Goal: Task Accomplishment & Management: Use online tool/utility

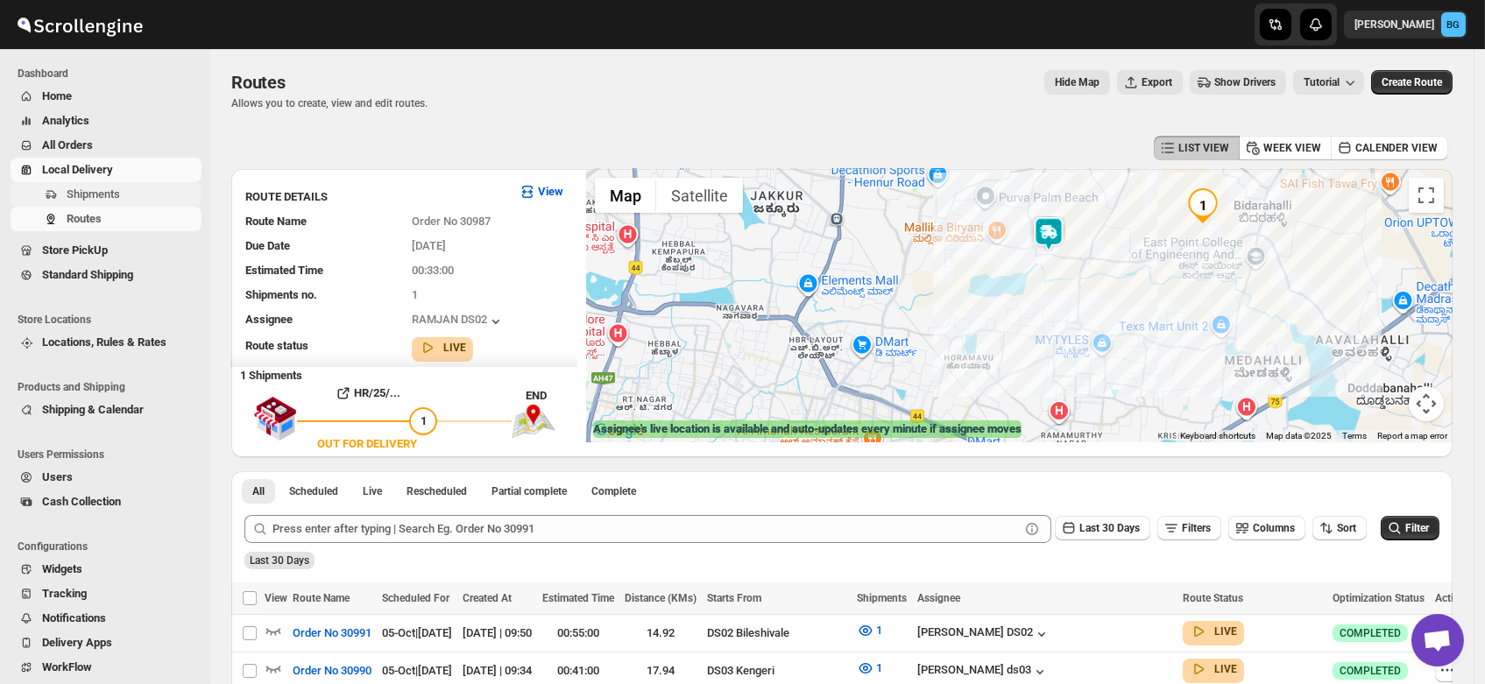
click at [89, 188] on span "Shipments" at bounding box center [93, 194] width 53 height 13
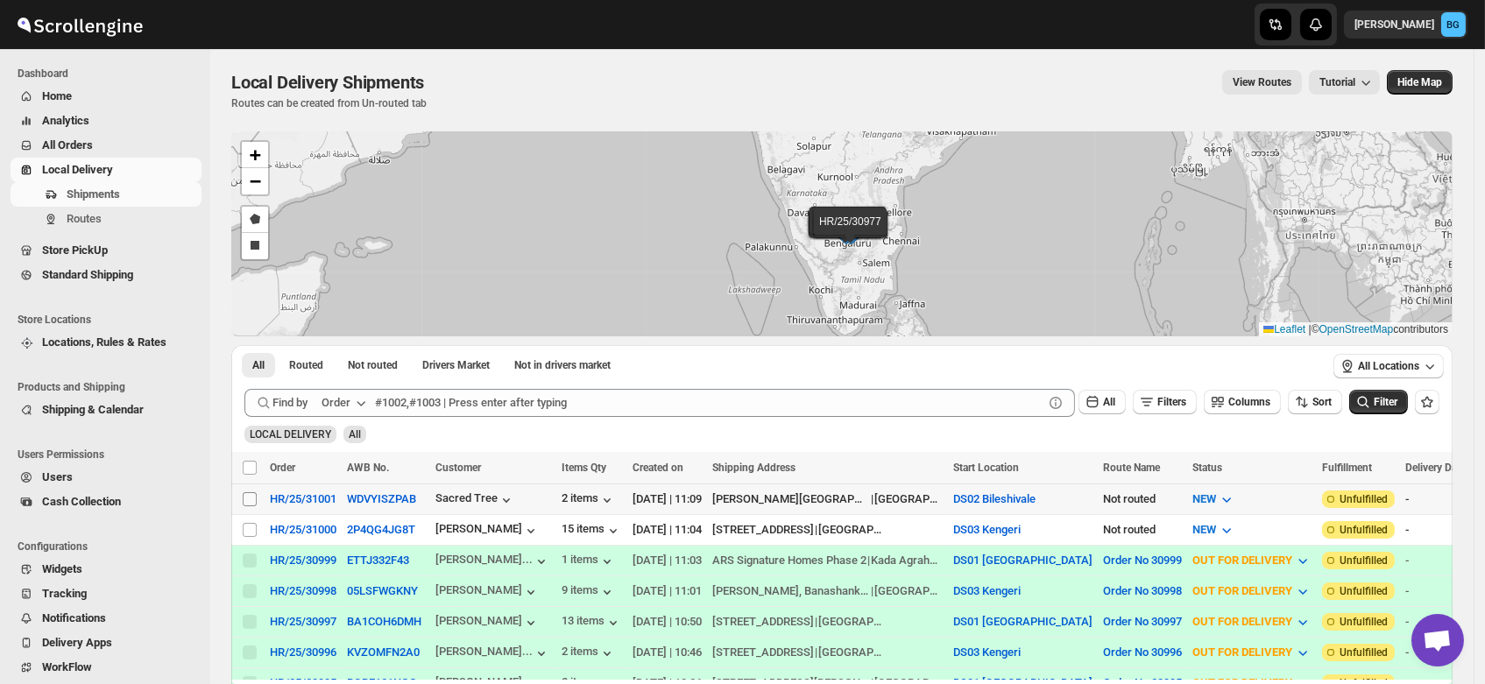
click at [245, 494] on input "Select shipment" at bounding box center [250, 500] width 14 height 14
checkbox input "true"
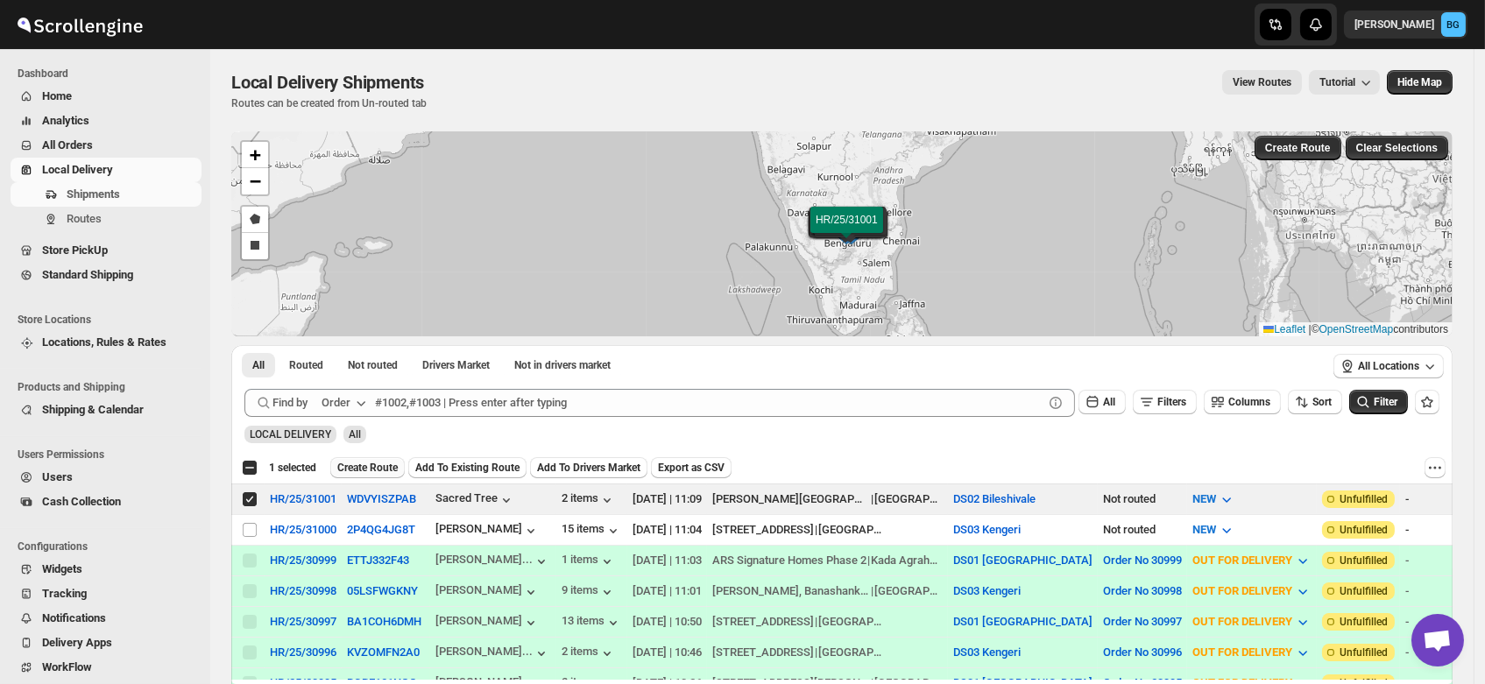
click at [372, 463] on span "Create Route" at bounding box center [367, 468] width 60 height 14
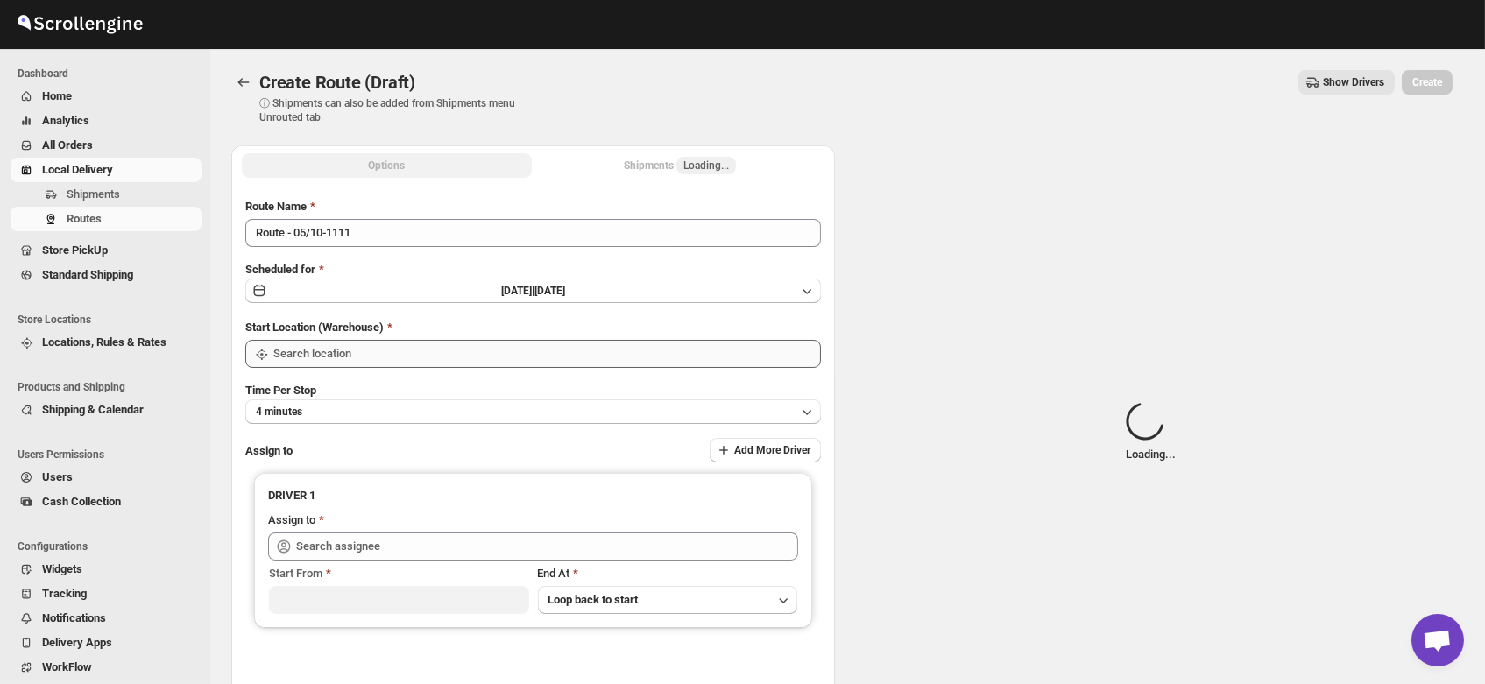
type input "DS02 Bileshivale"
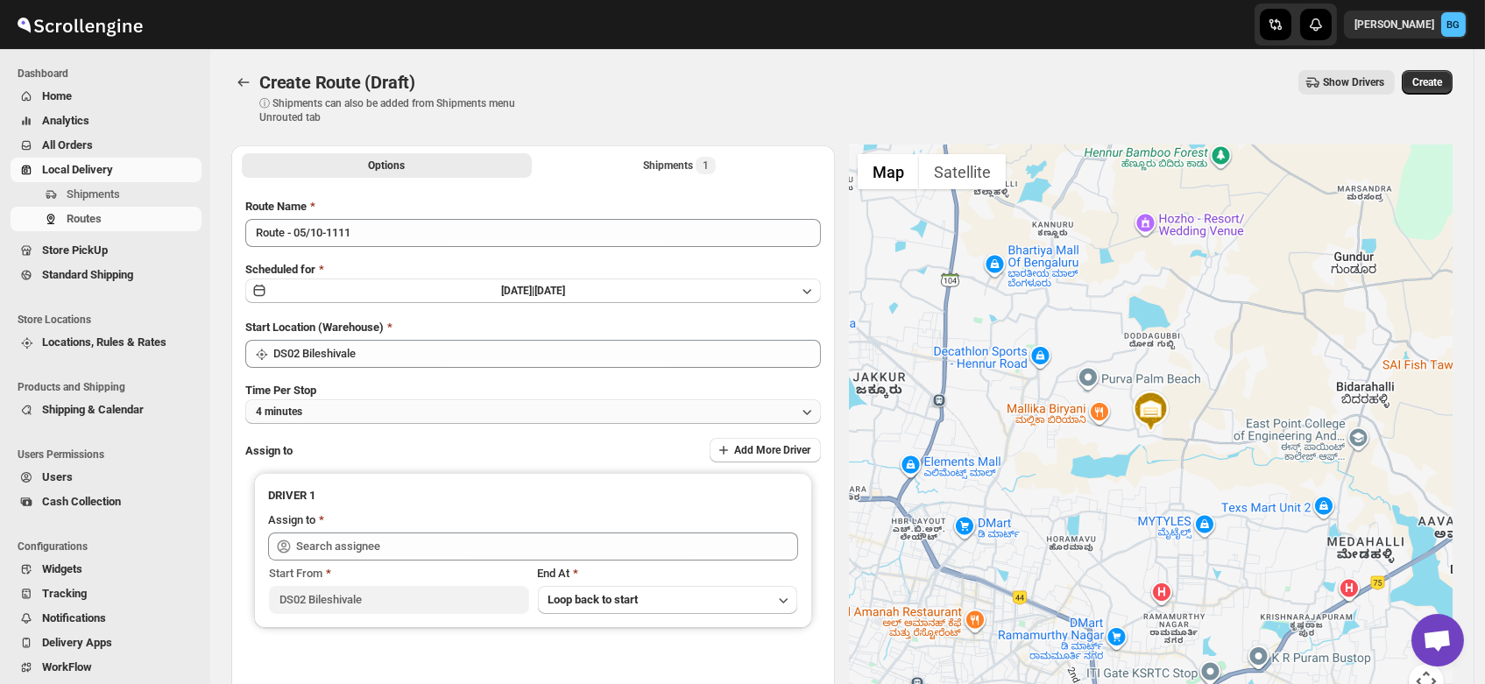
click at [321, 415] on button "4 minutes" at bounding box center [533, 412] width 576 height 25
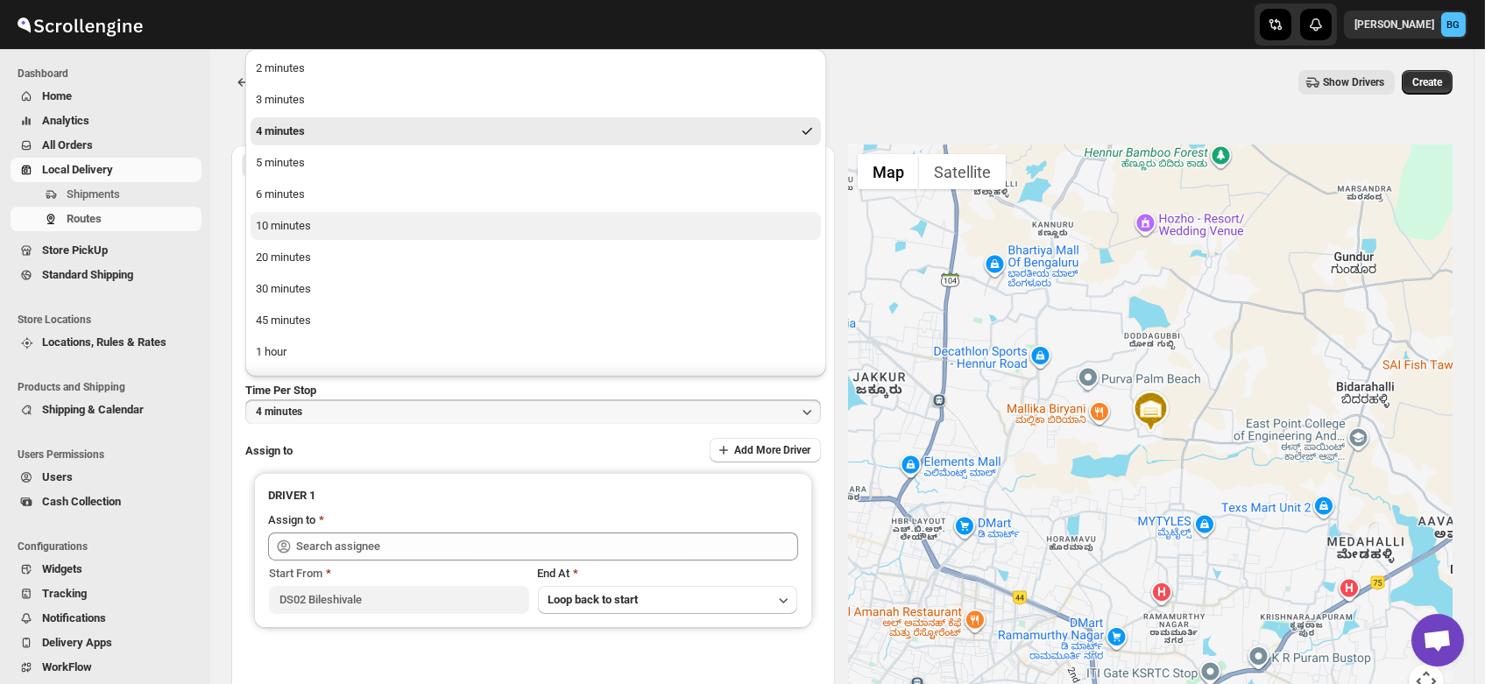
click at [281, 230] on div "10 minutes" at bounding box center [283, 226] width 55 height 18
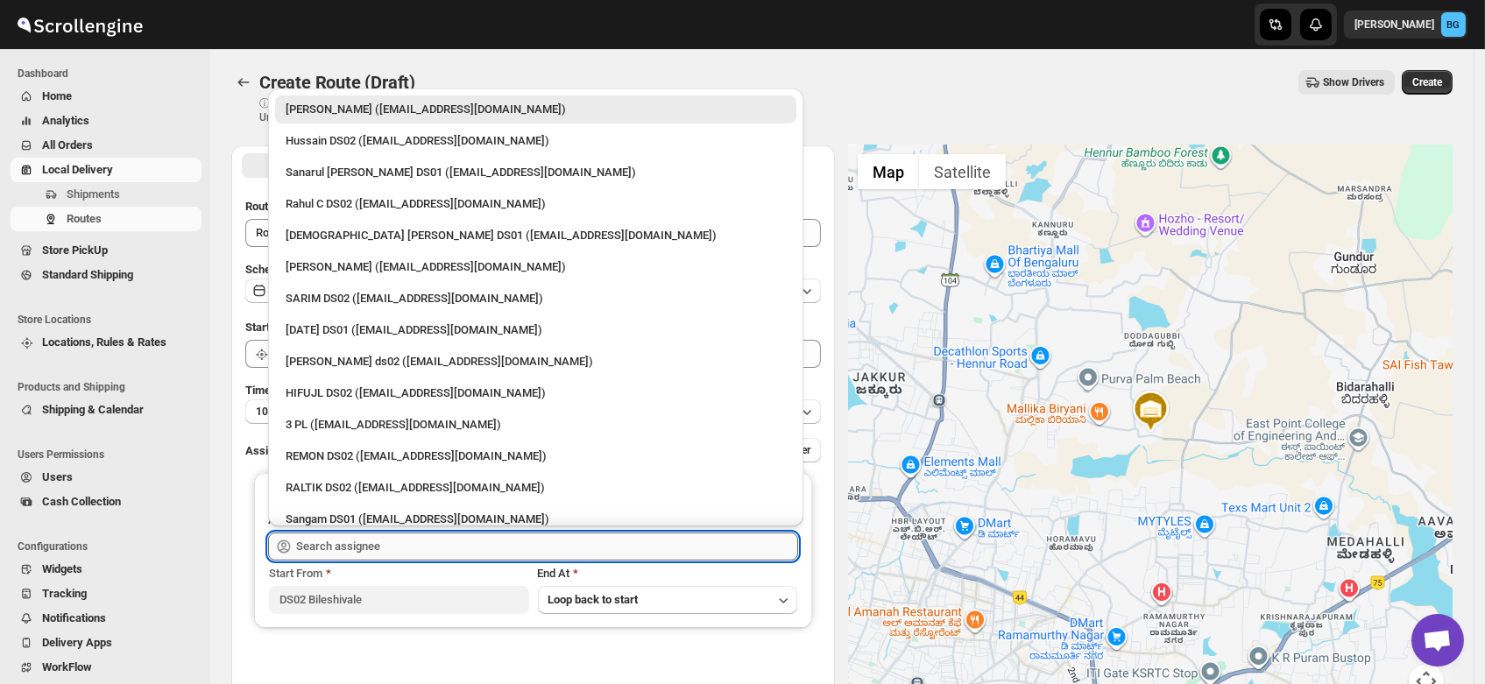
click at [338, 547] on input "text" at bounding box center [547, 547] width 502 height 28
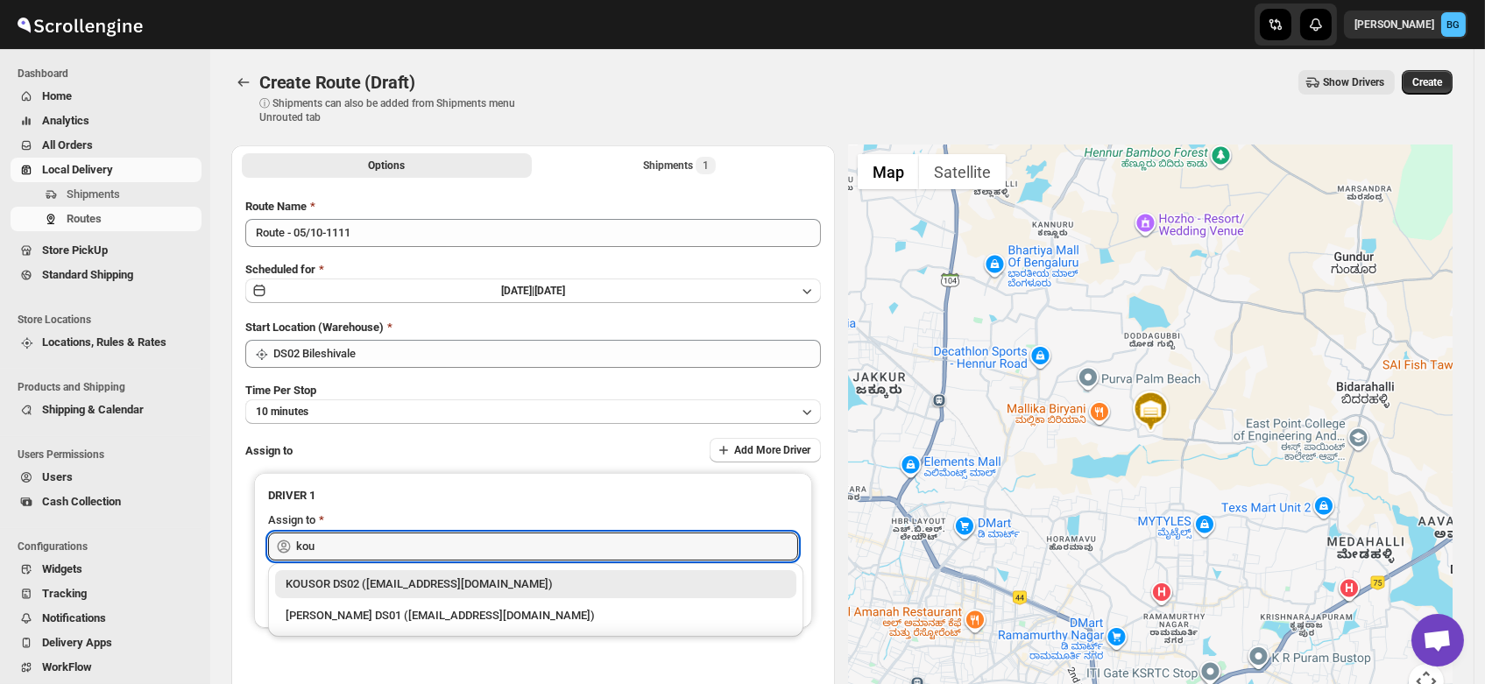
click at [344, 583] on div "KOUSOR DS02 ([EMAIL_ADDRESS][DOMAIN_NAME])" at bounding box center [536, 585] width 500 height 18
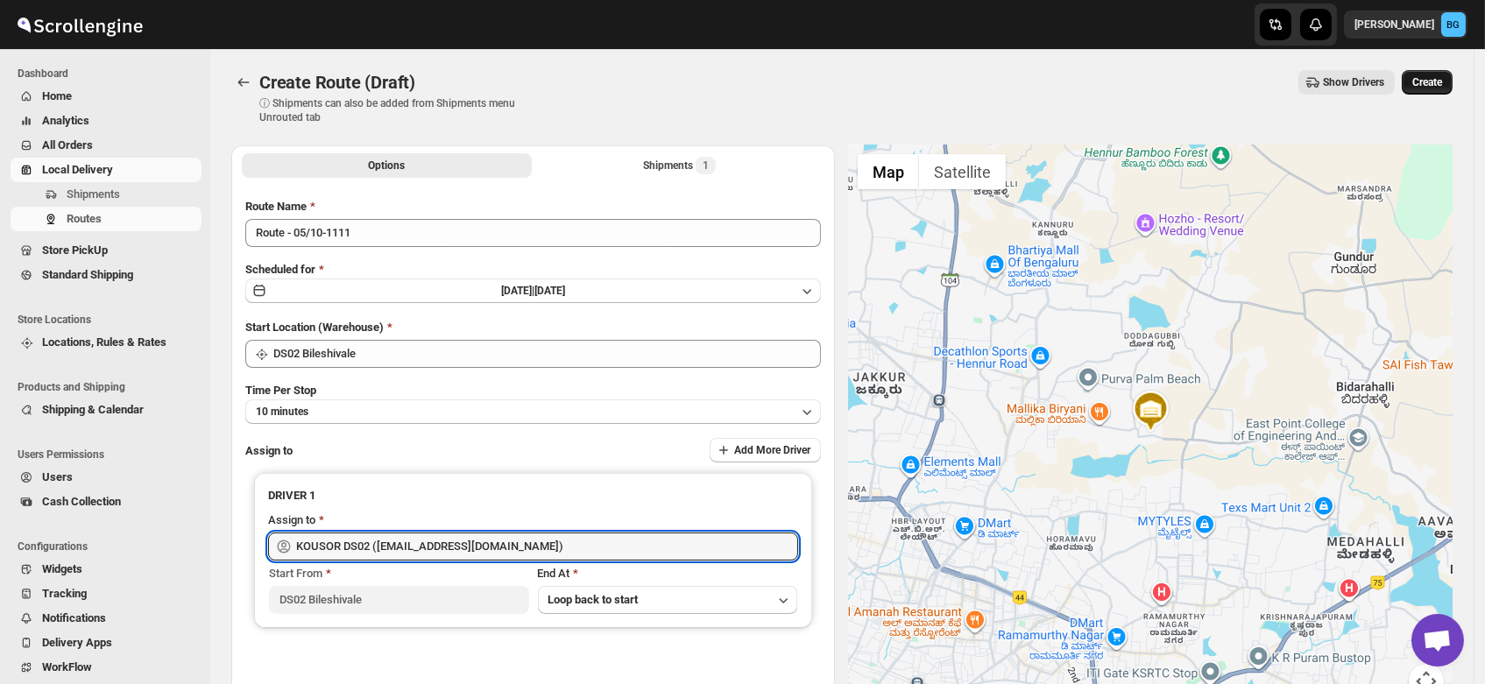
type input "KOUSOR DS02 ([EMAIL_ADDRESS][DOMAIN_NAME])"
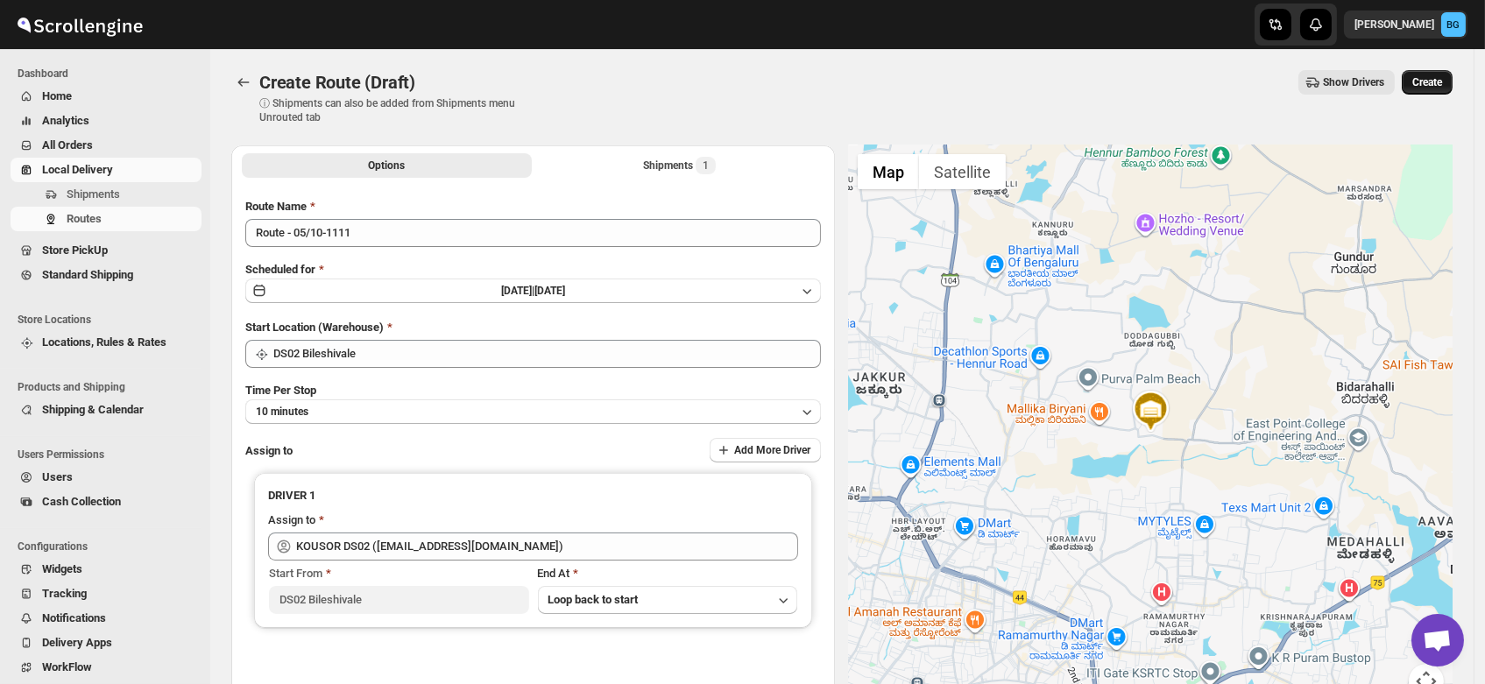
click at [1439, 74] on button "Create" at bounding box center [1427, 82] width 51 height 25
